Goal: Find specific page/section: Find specific page/section

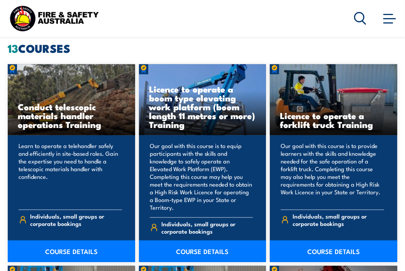
scroll to position [507, 0]
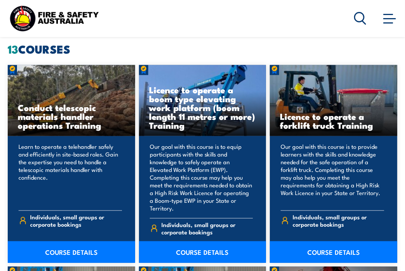
click at [359, 18] on icon at bounding box center [360, 18] width 12 height 13
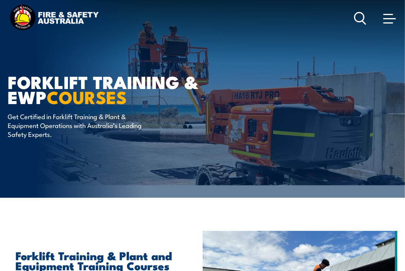
click at [386, 17] on span at bounding box center [389, 18] width 12 height 8
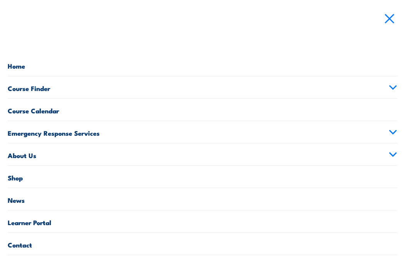
scroll to position [116, 0]
